Goal: Use online tool/utility: Utilize a website feature to perform a specific function

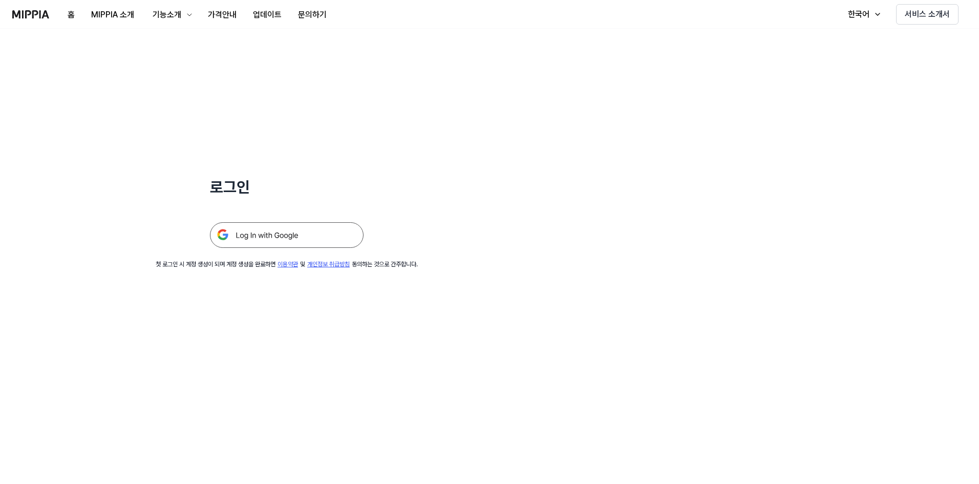
click at [268, 232] on img at bounding box center [287, 235] width 154 height 26
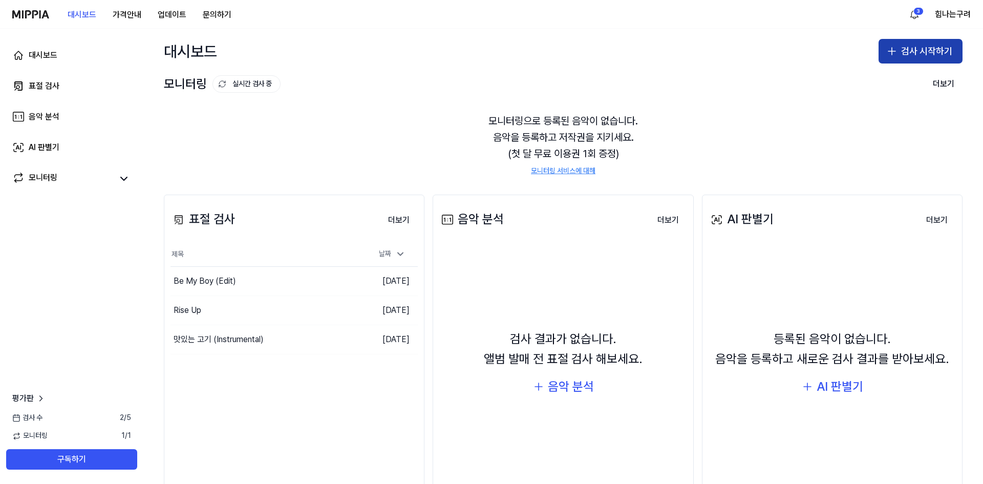
click at [918, 45] on button "검사 시작하기" at bounding box center [920, 51] width 84 height 25
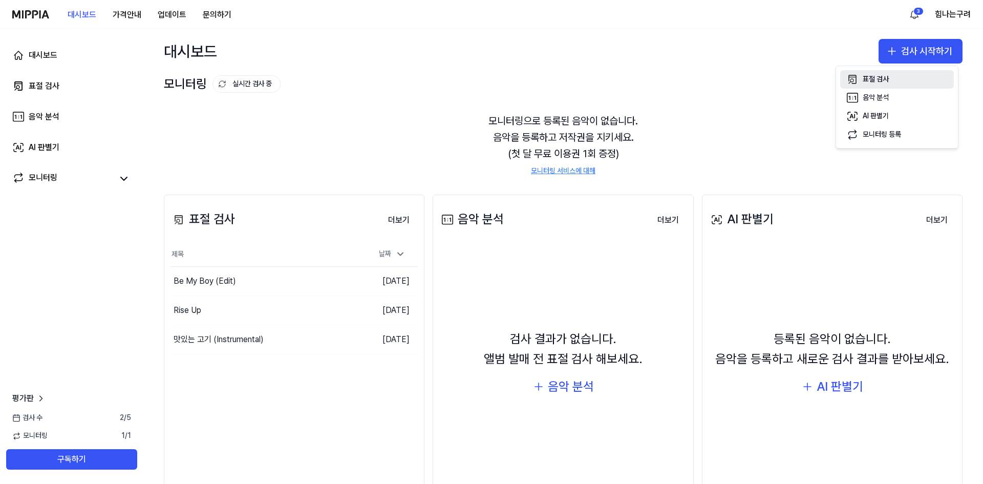
click at [888, 81] on button "표절 검사" at bounding box center [897, 79] width 114 height 18
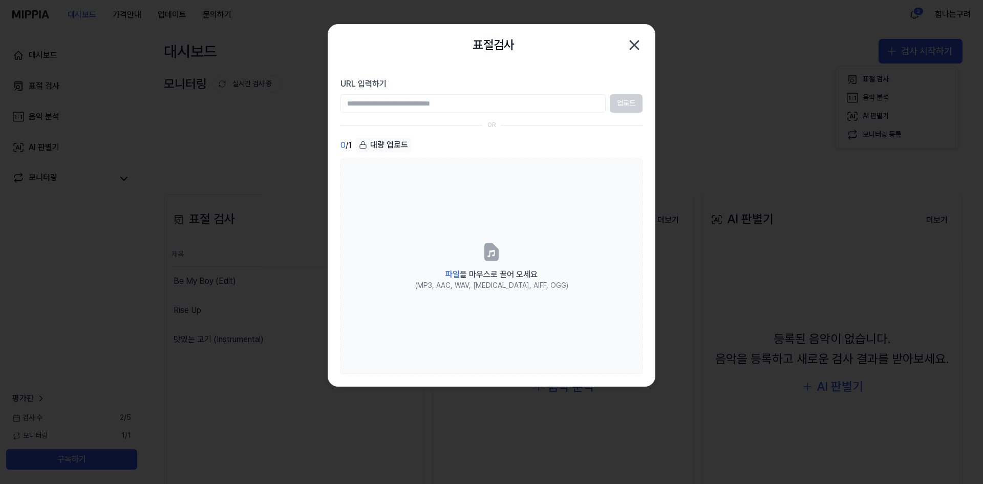
click at [633, 103] on div "업로드" at bounding box center [491, 103] width 302 height 18
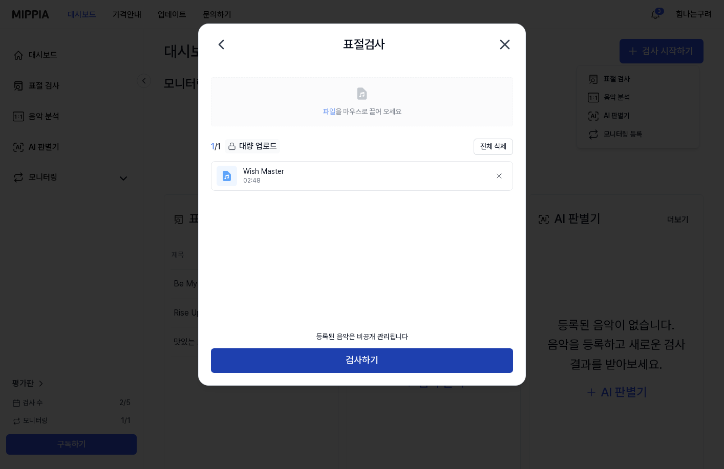
click at [351, 357] on button "검사하기" at bounding box center [362, 361] width 302 height 25
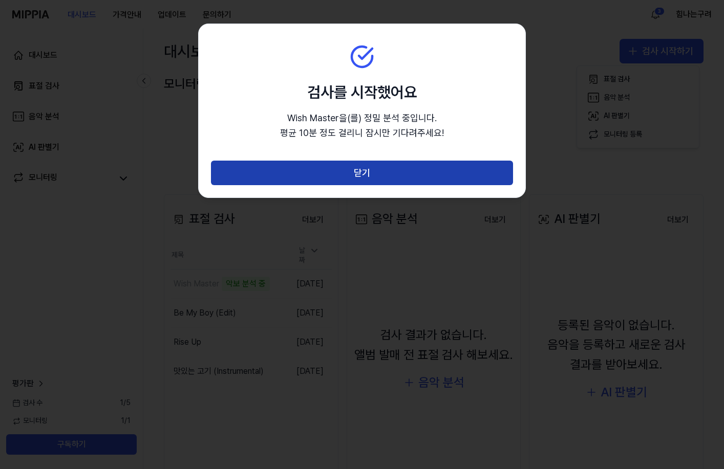
click at [379, 177] on button "닫기" at bounding box center [362, 173] width 302 height 25
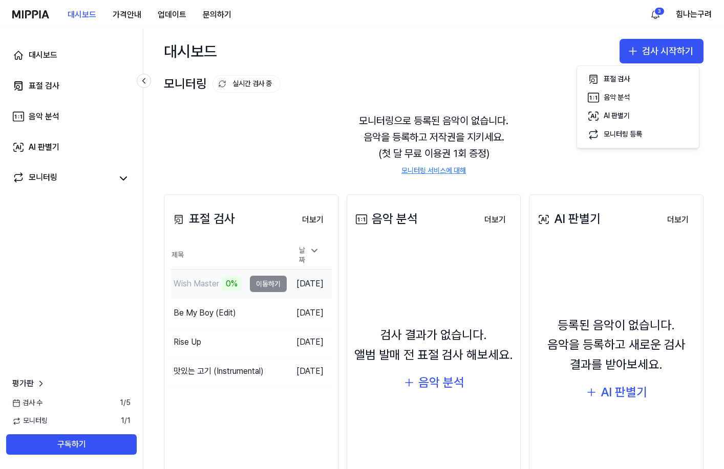
click at [255, 281] on td "Wish Master 0% 이동하기" at bounding box center [228, 284] width 116 height 29
click at [263, 281] on td "Wish Master 0% 이동하기" at bounding box center [228, 284] width 116 height 29
click at [183, 278] on div "Wish Master" at bounding box center [196, 284] width 46 height 12
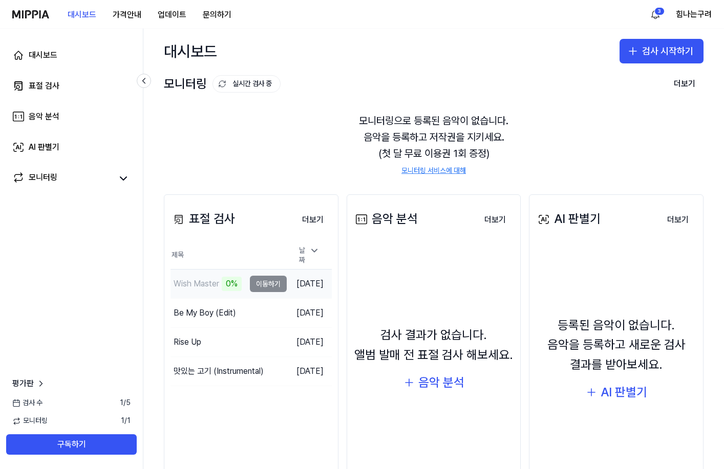
click at [257, 278] on td "Wish Master 0% 이동하기" at bounding box center [228, 284] width 116 height 29
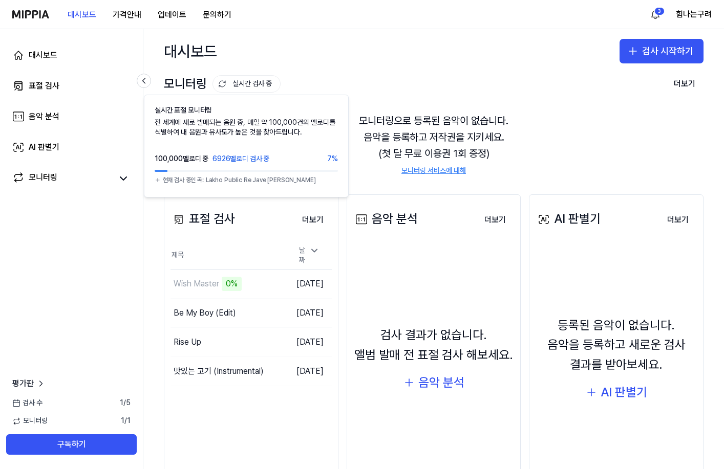
click at [256, 84] on button "실시간 검사 중" at bounding box center [246, 83] width 68 height 17
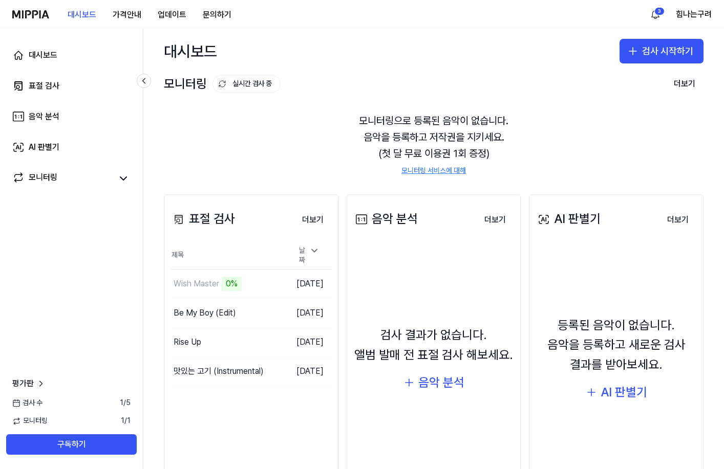
click at [256, 84] on button "실시간 검사 중" at bounding box center [246, 83] width 68 height 17
drag, startPoint x: 385, startPoint y: 119, endPoint x: 458, endPoint y: 116, distance: 72.7
click at [458, 116] on div "모니터링으로 등록된 음악이 없습니다. 음악을 등록하고 저작권을 지키세요. (첫 달 무료 이용권 1회 증정) 모니터링 서비스에 대해" at bounding box center [433, 144] width 539 height 88
click at [206, 279] on div "Wish Master" at bounding box center [196, 284] width 46 height 12
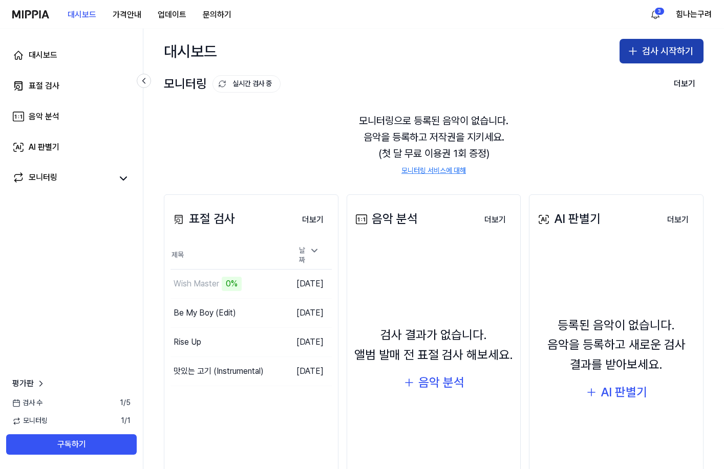
click at [650, 46] on button "검사 시작하기" at bounding box center [661, 51] width 84 height 25
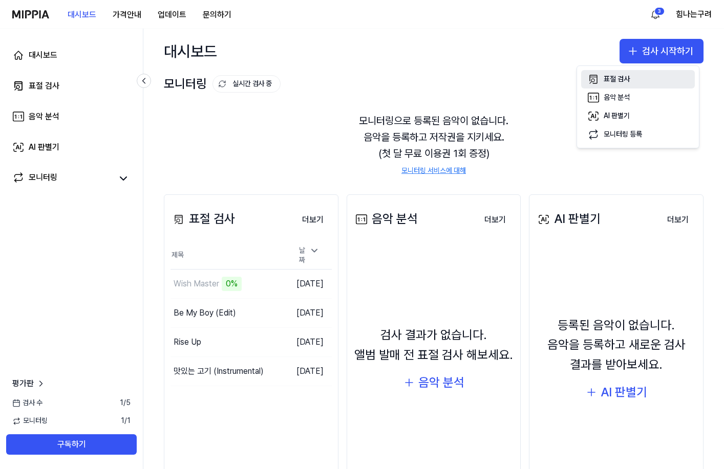
click at [629, 82] on div "표절 검사" at bounding box center [616, 79] width 26 height 10
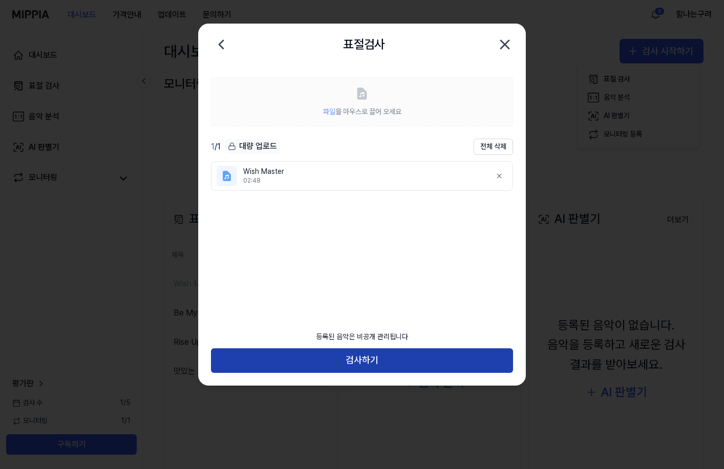
click at [343, 362] on button "검사하기" at bounding box center [362, 361] width 302 height 25
